Goal: Transaction & Acquisition: Purchase product/service

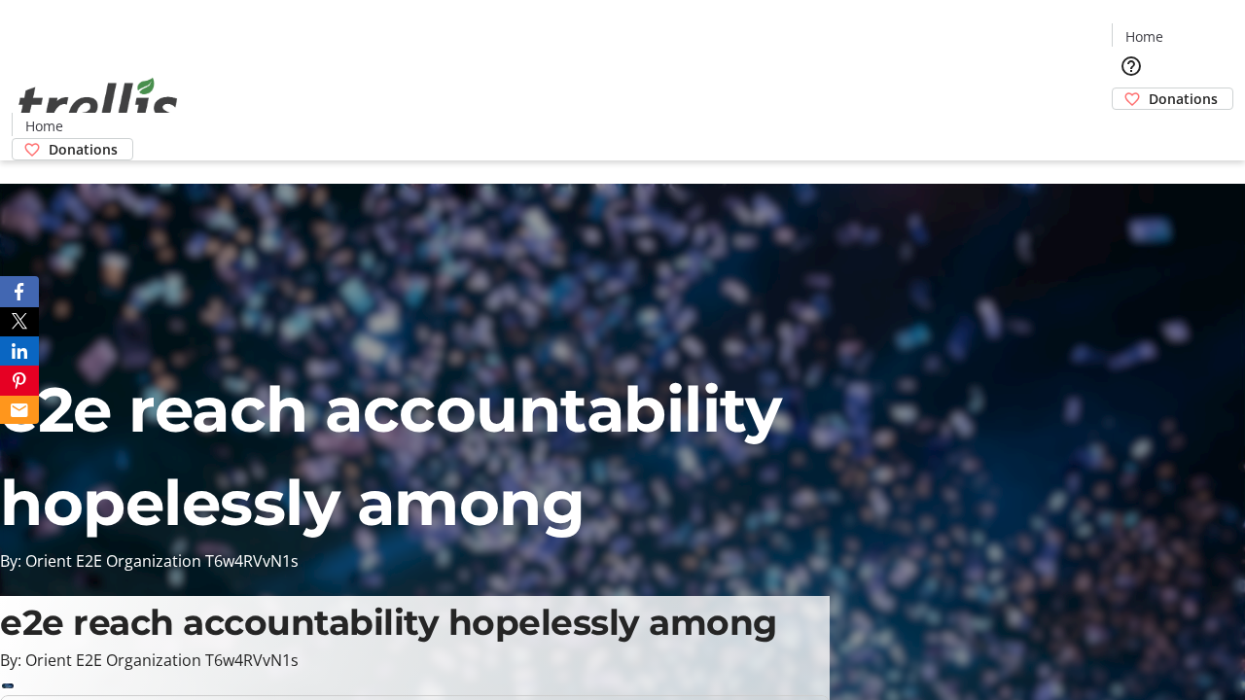
click at [1149, 89] on span "Donations" at bounding box center [1183, 99] width 69 height 20
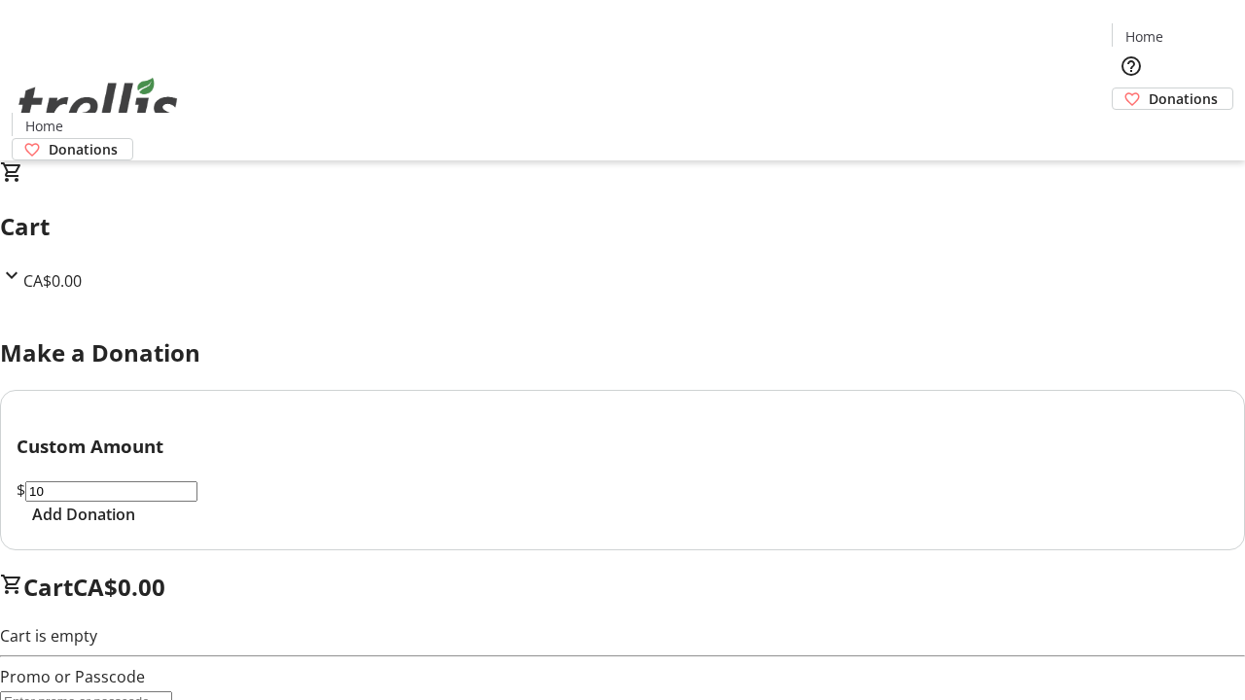
click at [135, 526] on span "Add Donation" at bounding box center [83, 514] width 103 height 23
